Goal: Information Seeking & Learning: Learn about a topic

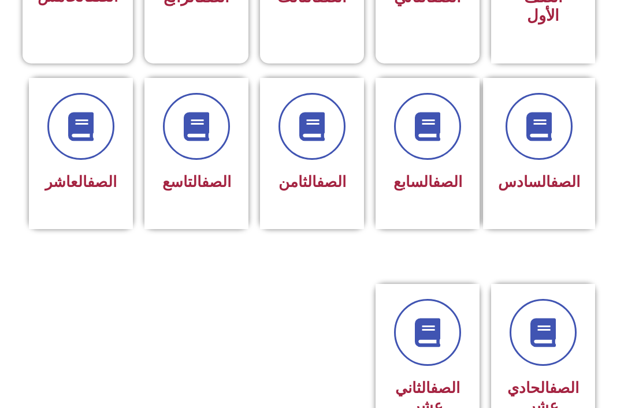
scroll to position [432, 0]
click at [201, 220] on div "الصف التاسع" at bounding box center [196, 152] width 104 height 151
click at [217, 164] on div "الصف التاسع" at bounding box center [196, 144] width 74 height 104
click at [191, 155] on span at bounding box center [196, 125] width 67 height 67
click at [194, 148] on span at bounding box center [196, 125] width 67 height 67
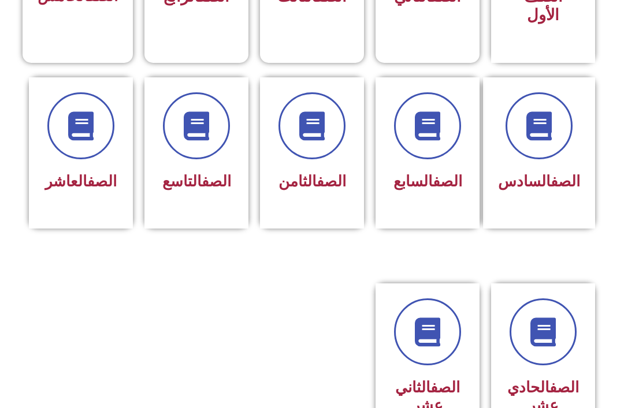
click at [205, 123] on icon at bounding box center [196, 126] width 29 height 29
click at [211, 127] on icon at bounding box center [196, 126] width 29 height 29
click at [209, 131] on icon at bounding box center [196, 126] width 29 height 29
click at [200, 139] on icon at bounding box center [196, 126] width 29 height 29
click at [203, 119] on icon at bounding box center [196, 126] width 29 height 29
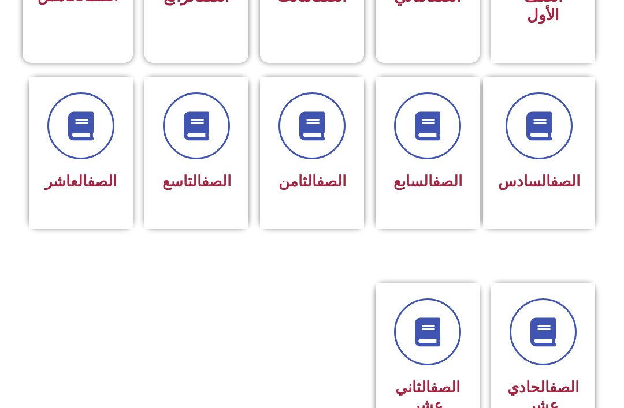
click at [171, 118] on span at bounding box center [196, 125] width 67 height 67
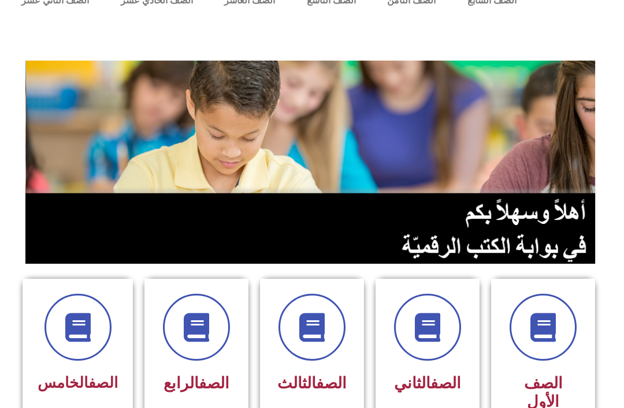
scroll to position [0, 0]
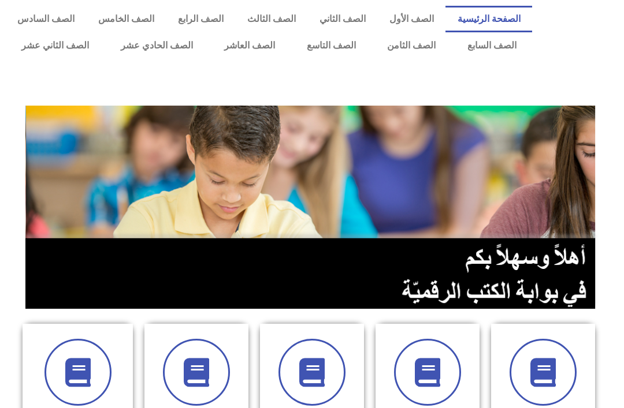
click at [335, 49] on link "الصف التاسع" at bounding box center [331, 45] width 81 height 27
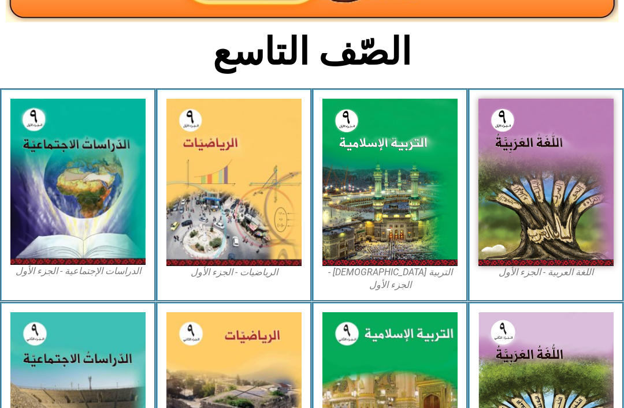
scroll to position [265, 0]
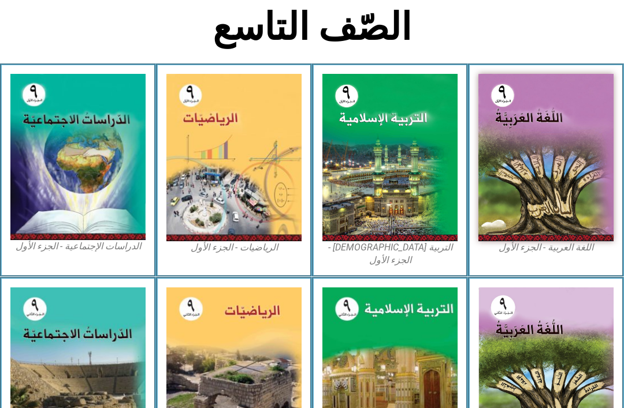
click at [407, 213] on img at bounding box center [389, 158] width 135 height 168
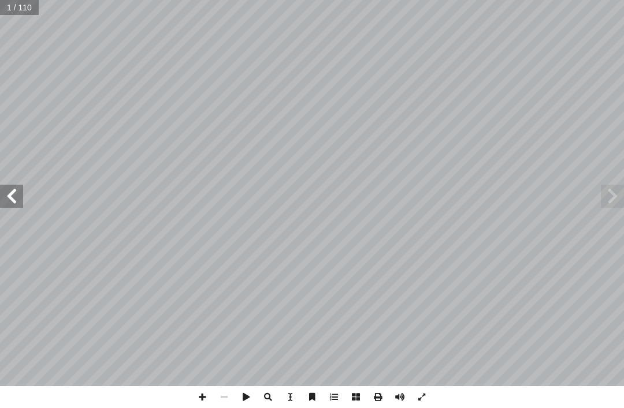
click at [605, 194] on span at bounding box center [612, 196] width 23 height 23
click at [610, 198] on span at bounding box center [612, 196] width 23 height 23
click at [605, 198] on span at bounding box center [612, 196] width 23 height 23
click at [614, 197] on span at bounding box center [612, 196] width 23 height 23
click at [10, 198] on span at bounding box center [11, 196] width 23 height 23
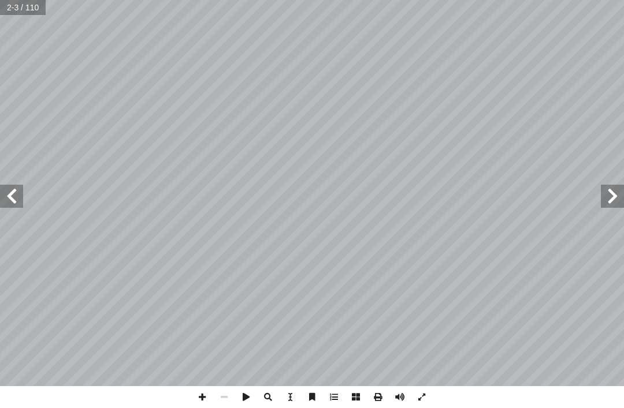
click at [18, 187] on span at bounding box center [11, 196] width 23 height 23
click at [617, 202] on span at bounding box center [612, 196] width 23 height 23
click at [622, 192] on span at bounding box center [612, 196] width 23 height 23
click at [611, 193] on span at bounding box center [612, 196] width 23 height 23
click at [615, 192] on span at bounding box center [612, 196] width 23 height 23
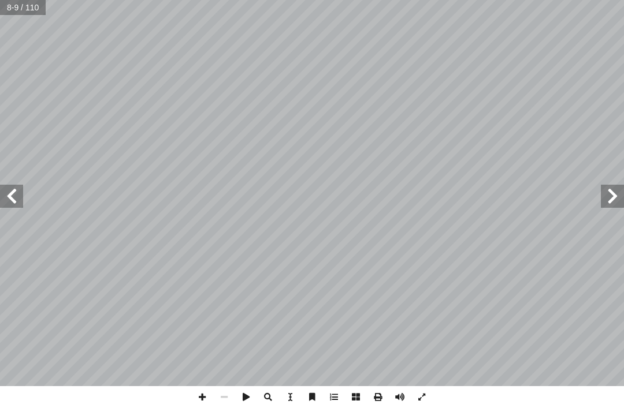
click at [609, 194] on span at bounding box center [612, 196] width 23 height 23
click at [618, 193] on span at bounding box center [612, 196] width 23 height 23
click at [5, 197] on span at bounding box center [11, 196] width 23 height 23
click at [14, 192] on span at bounding box center [11, 196] width 23 height 23
click at [19, 195] on span at bounding box center [11, 196] width 23 height 23
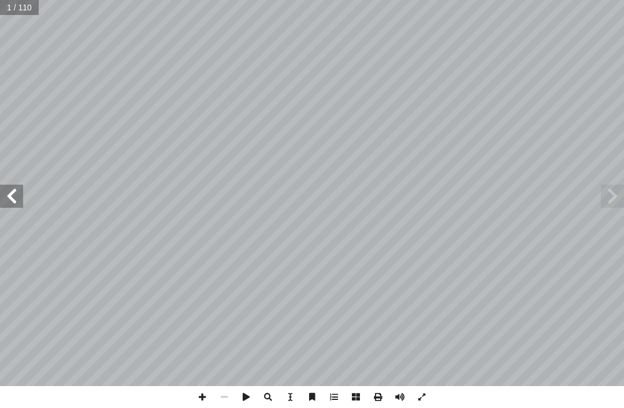
click at [19, 191] on span at bounding box center [11, 196] width 23 height 23
click at [16, 198] on span at bounding box center [11, 196] width 23 height 23
click at [21, 194] on span at bounding box center [11, 196] width 23 height 23
click at [21, 199] on span at bounding box center [11, 196] width 23 height 23
click at [21, 198] on span at bounding box center [11, 196] width 23 height 23
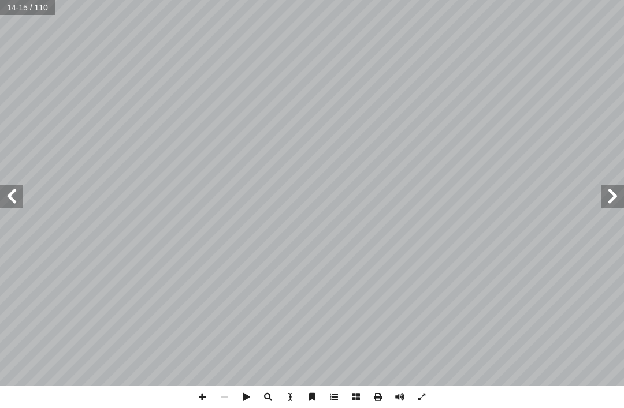
click at [15, 195] on span at bounding box center [11, 196] width 23 height 23
click at [21, 188] on span at bounding box center [11, 196] width 23 height 23
click at [15, 196] on span at bounding box center [11, 196] width 23 height 23
click at [15, 195] on span at bounding box center [11, 196] width 23 height 23
click at [6, 198] on span at bounding box center [11, 196] width 23 height 23
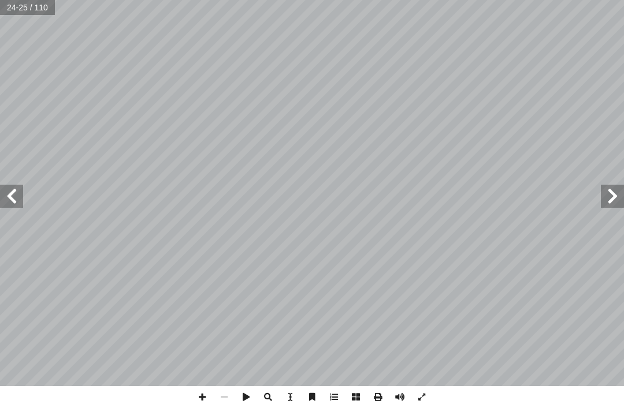
click at [3, 206] on span at bounding box center [11, 196] width 23 height 23
click at [16, 199] on span at bounding box center [11, 196] width 23 height 23
click at [610, 195] on span at bounding box center [612, 196] width 23 height 23
click at [607, 188] on span at bounding box center [612, 196] width 23 height 23
click at [603, 192] on span at bounding box center [612, 196] width 23 height 23
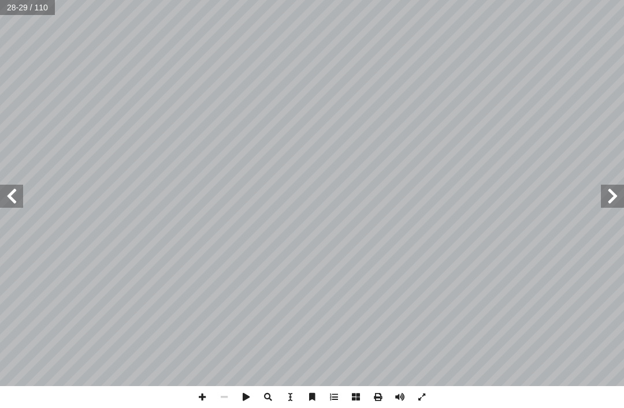
click at [610, 189] on span at bounding box center [612, 196] width 23 height 23
click at [613, 197] on span at bounding box center [612, 196] width 23 height 23
click at [608, 198] on span at bounding box center [612, 196] width 23 height 23
click at [611, 199] on span at bounding box center [612, 196] width 23 height 23
click at [607, 202] on span at bounding box center [612, 196] width 23 height 23
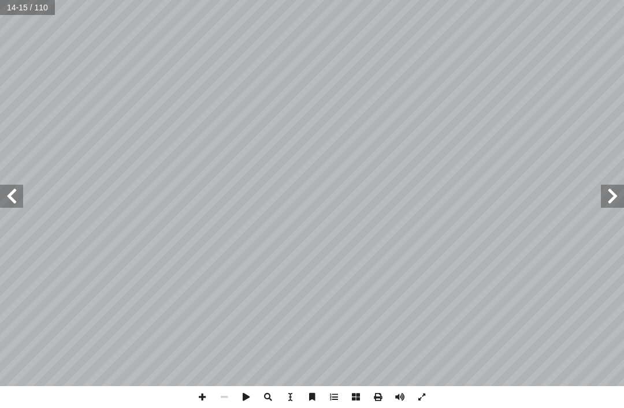
click at [621, 190] on span at bounding box center [612, 196] width 23 height 23
click at [618, 195] on span at bounding box center [612, 196] width 23 height 23
click at [618, 198] on span at bounding box center [612, 196] width 23 height 23
click at [618, 194] on span at bounding box center [612, 196] width 23 height 23
click at [6, 205] on span at bounding box center [11, 196] width 23 height 23
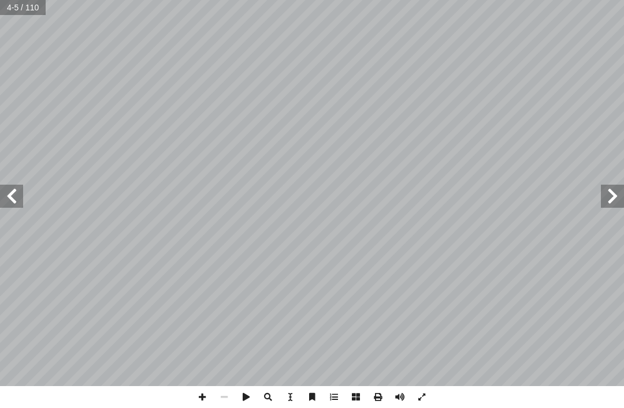
click at [16, 198] on span at bounding box center [11, 196] width 23 height 23
click at [15, 192] on span at bounding box center [11, 196] width 23 height 23
click at [15, 193] on span at bounding box center [11, 196] width 23 height 23
click at [8, 188] on span at bounding box center [11, 196] width 23 height 23
click at [2, 191] on span at bounding box center [11, 196] width 23 height 23
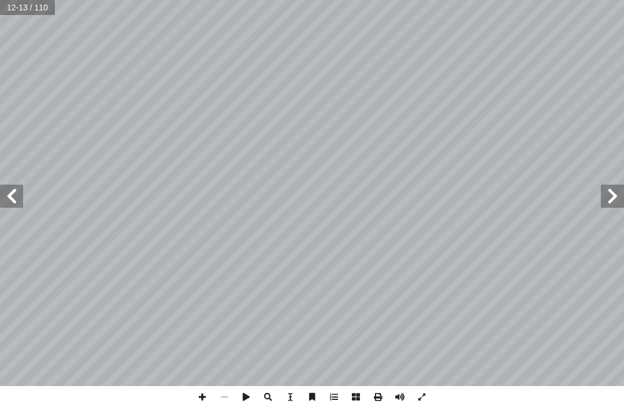
click at [3, 185] on span at bounding box center [11, 196] width 23 height 23
click at [1, 191] on span at bounding box center [11, 196] width 23 height 23
click at [0, 190] on span at bounding box center [11, 196] width 23 height 23
click at [3, 198] on span at bounding box center [11, 196] width 23 height 23
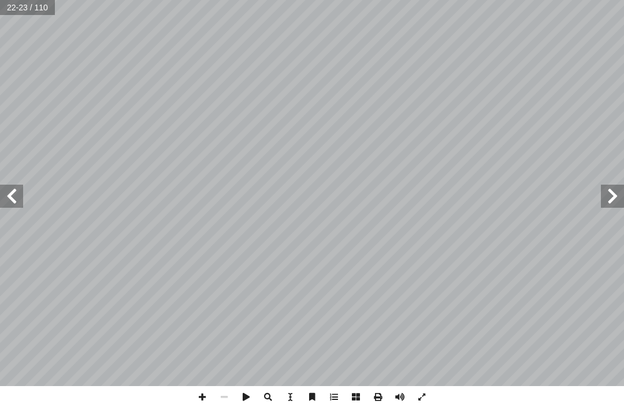
click at [8, 194] on span at bounding box center [11, 196] width 23 height 23
click at [3, 190] on span at bounding box center [11, 196] width 23 height 23
click at [609, 188] on span at bounding box center [612, 196] width 23 height 23
click at [8, 194] on span at bounding box center [11, 196] width 23 height 23
click at [10, 190] on span at bounding box center [11, 196] width 23 height 23
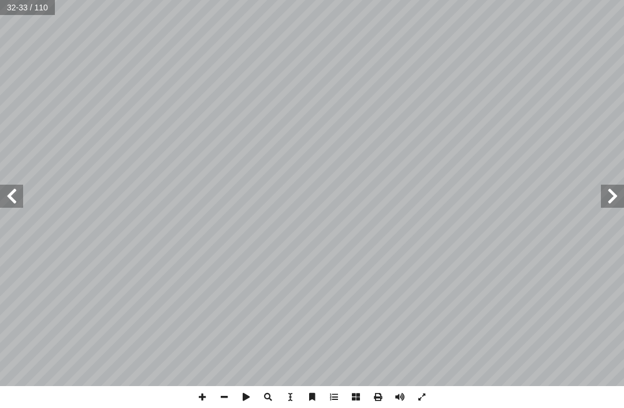
click at [9, 196] on span at bounding box center [11, 196] width 23 height 23
